Goal: Task Accomplishment & Management: Manage account settings

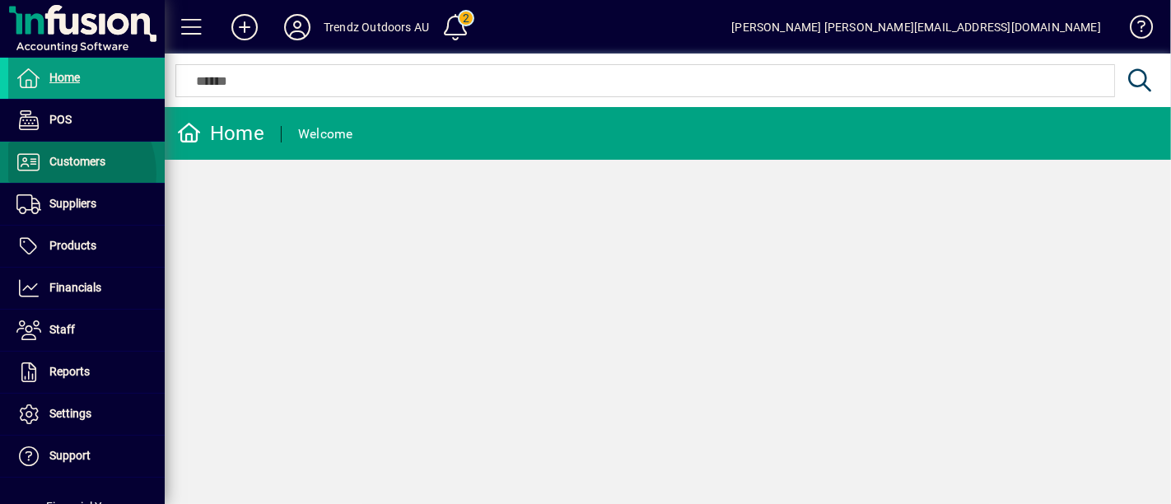
click at [56, 174] on span at bounding box center [86, 162] width 156 height 40
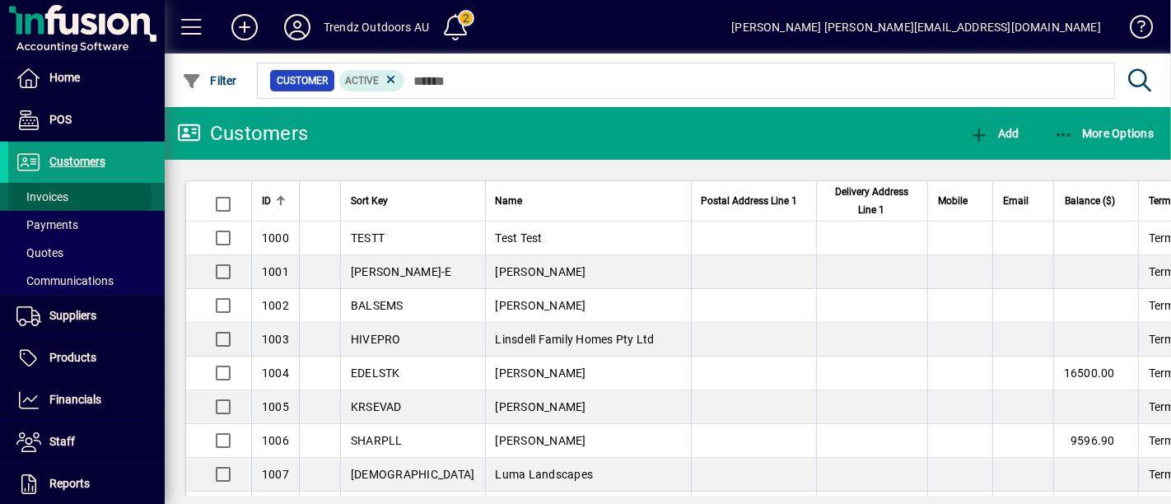
click at [48, 195] on span "Invoices" at bounding box center [42, 196] width 52 height 13
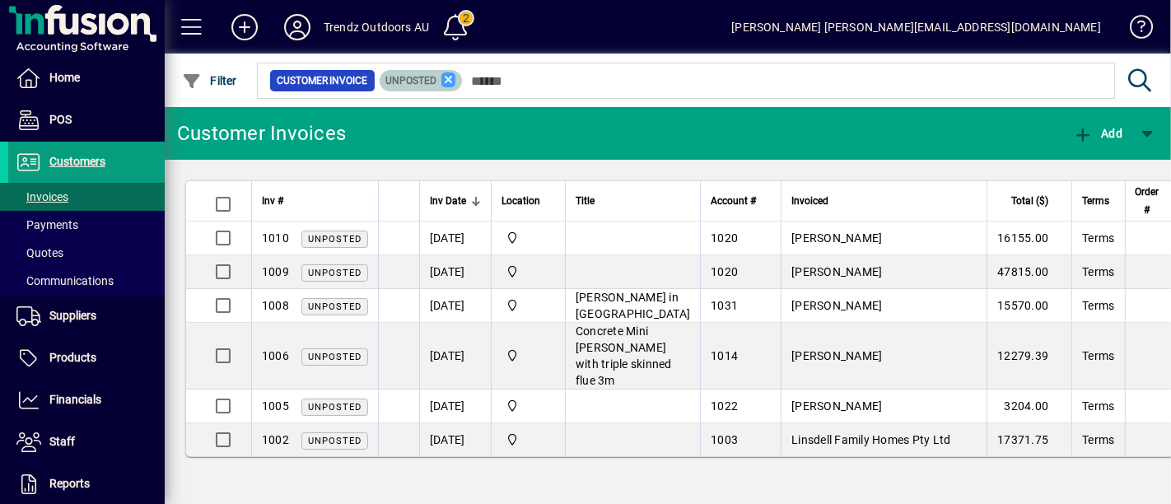
click at [449, 81] on icon at bounding box center [448, 79] width 15 height 15
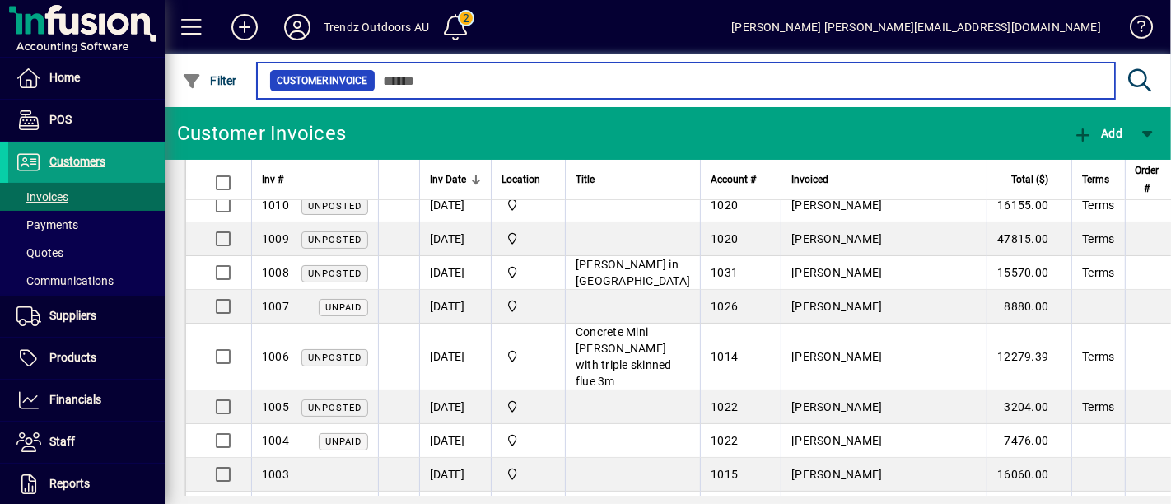
scroll to position [33, 0]
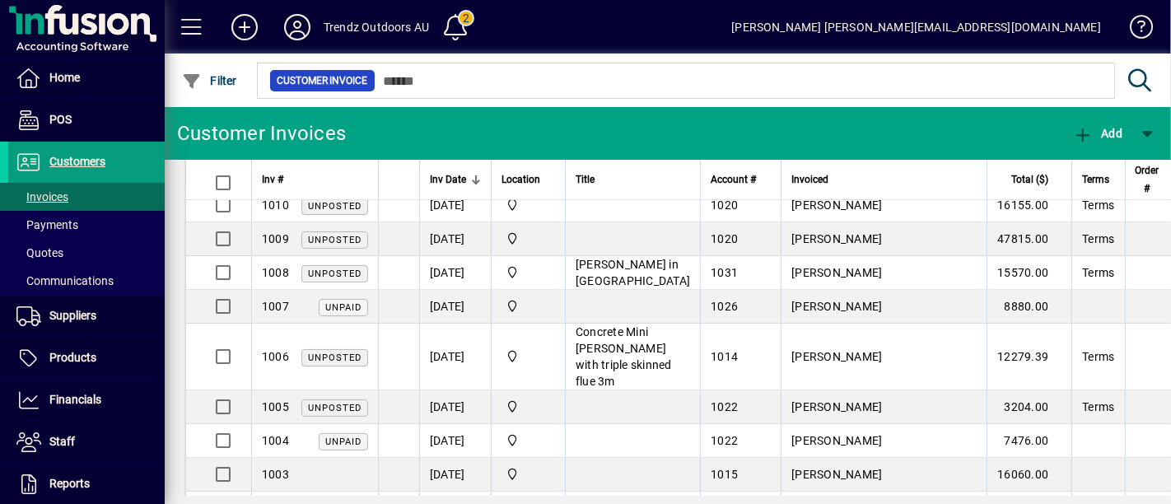
click at [313, 30] on icon at bounding box center [297, 27] width 33 height 26
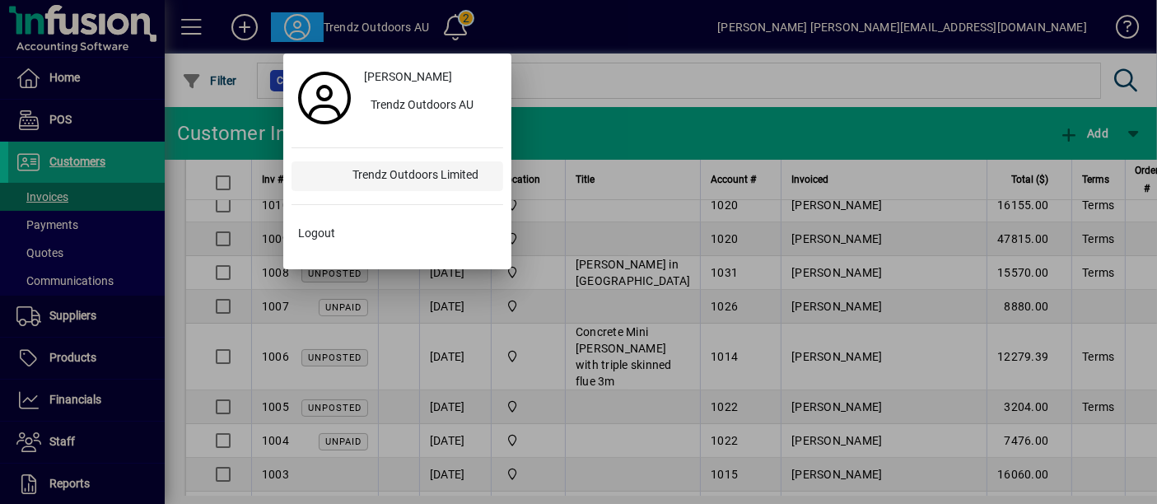
click at [401, 170] on div "Trendz Outdoors Limited" at bounding box center [421, 176] width 164 height 30
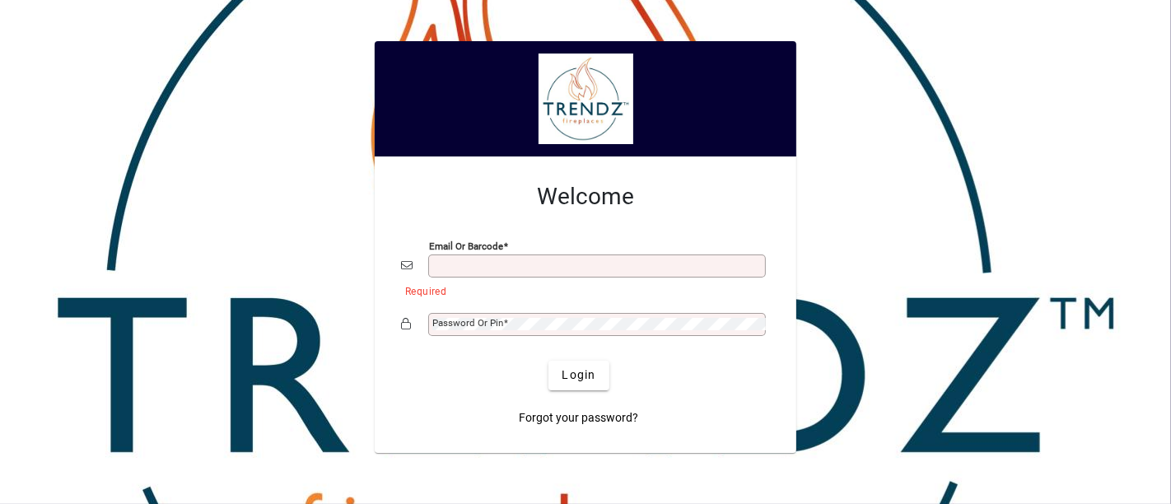
type input "**********"
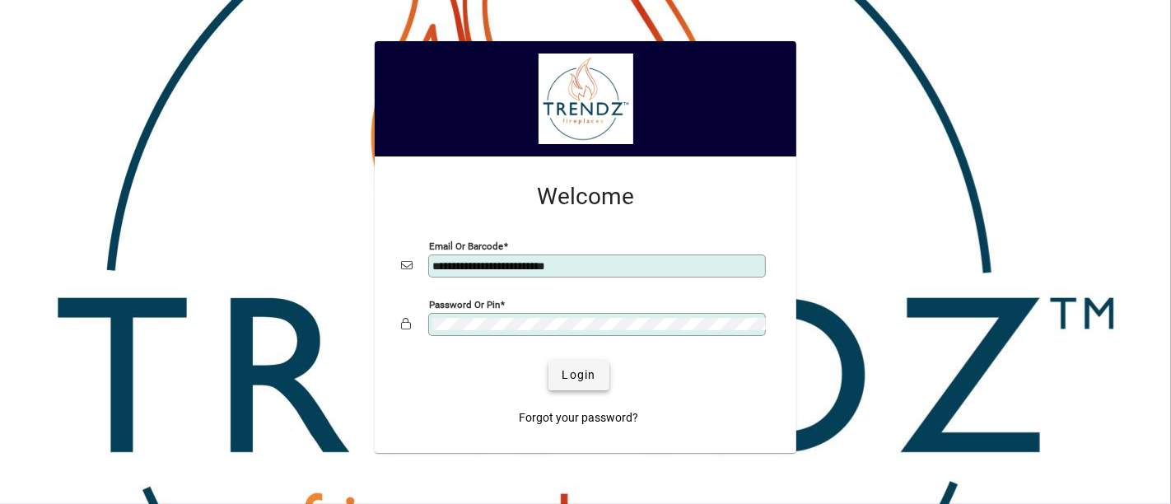
click at [580, 370] on span "Login" at bounding box center [578, 374] width 34 height 17
